Goal: Task Accomplishment & Management: Manage account settings

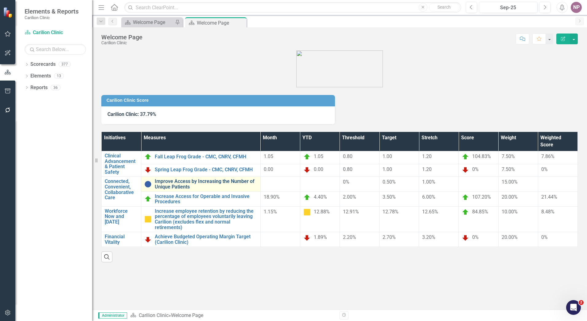
click at [182, 187] on link "Improve Access by Increasing the Number of Unique Patients" at bounding box center [206, 183] width 103 height 11
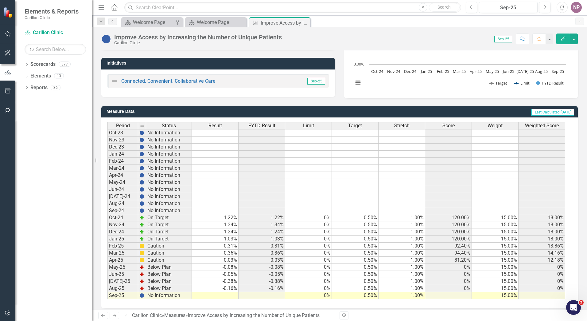
scroll to position [108, 0]
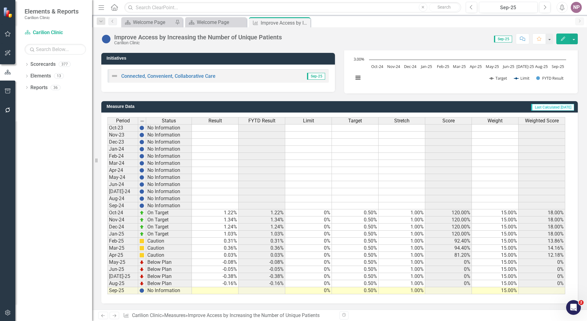
click at [233, 289] on td at bounding box center [215, 290] width 47 height 7
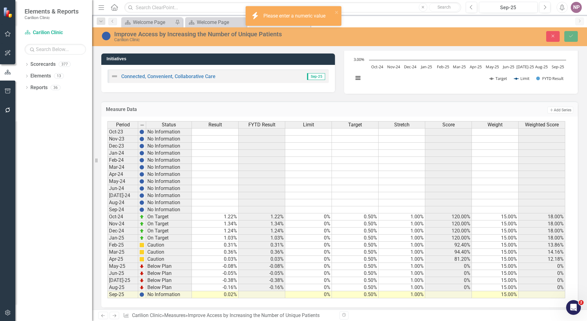
click at [271, 306] on div "Period Status Result FYTD Result Limit Target Stretch Score Weight Weighted Sco…" at bounding box center [339, 211] width 477 height 191
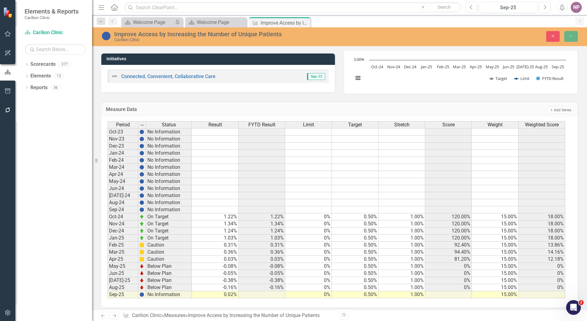
click at [248, 278] on td "-0.38%" at bounding box center [262, 280] width 47 height 7
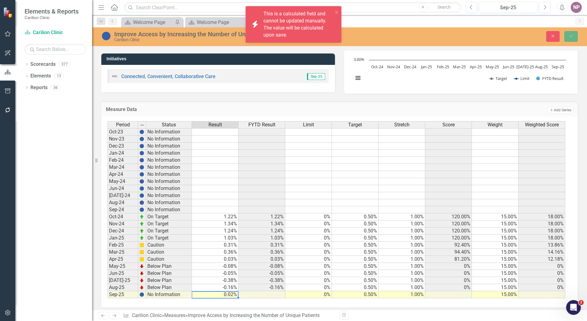
click at [229, 296] on td "0.02%" at bounding box center [215, 294] width 47 height 7
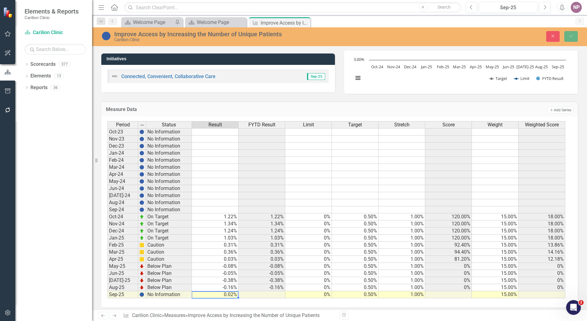
click at [216, 311] on div "Previous Next Measure Carilion Clinic » Measures » Improve Access by Increasing…" at bounding box center [339, 314] width 495 height 11
click at [223, 295] on td "0.02%" at bounding box center [215, 294] width 47 height 7
type textarea "0"
type textarea ".02"
click at [566, 39] on button "Save" at bounding box center [571, 36] width 14 height 11
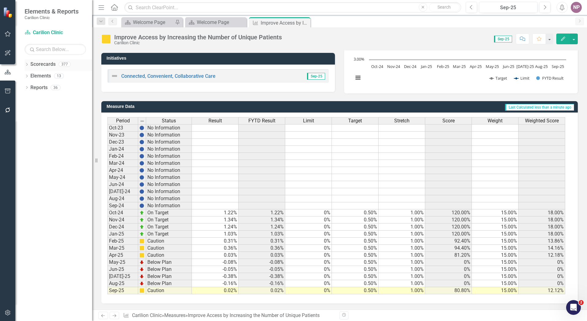
drag, startPoint x: 41, startPoint y: 61, endPoint x: 49, endPoint y: 68, distance: 9.8
click at [41, 61] on link "Scorecards" at bounding box center [42, 64] width 25 height 7
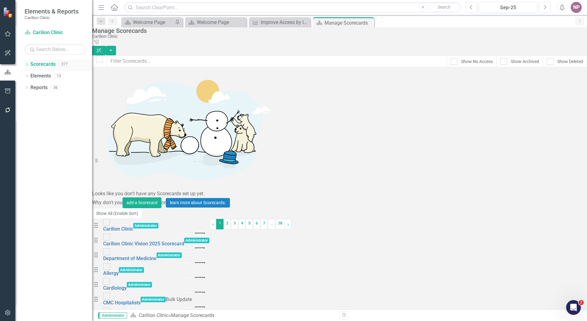
click at [50, 64] on link "Scorecards" at bounding box center [42, 64] width 25 height 7
click at [44, 64] on link "Scorecards" at bounding box center [42, 64] width 25 height 7
click at [28, 62] on div "Dropdown Scorecards 377" at bounding box center [59, 65] width 68 height 12
click at [26, 67] on div "Dropdown" at bounding box center [27, 64] width 4 height 5
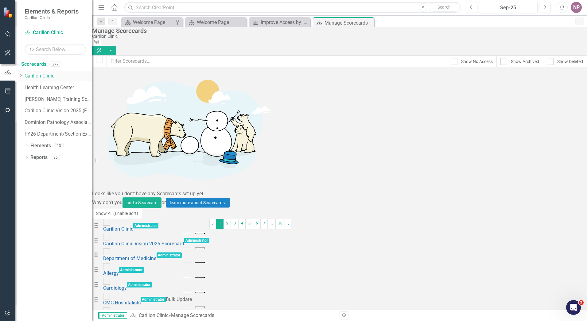
click at [45, 75] on link "Carilion Clinic" at bounding box center [59, 75] width 68 height 7
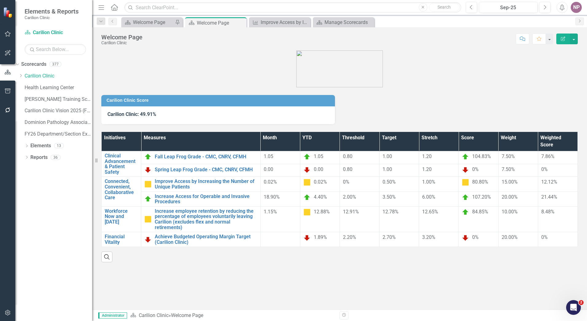
drag, startPoint x: 416, startPoint y: 36, endPoint x: 313, endPoint y: 3, distance: 108.8
click at [416, 36] on div "Score: N/A Sep-25 Completed Comment Favorite Edit Report" at bounding box center [362, 38] width 432 height 10
